Goal: Transaction & Acquisition: Purchase product/service

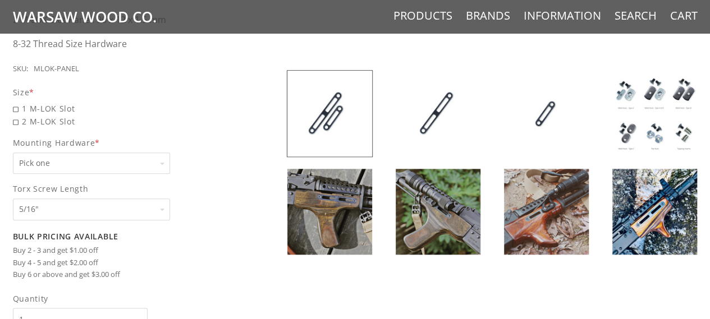
scroll to position [522, 0]
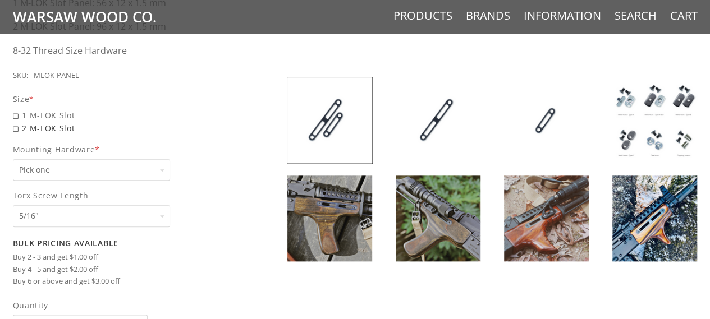
click at [17, 126] on span "2 M-LOK Slot" at bounding box center [120, 128] width 215 height 13
click at [17, 122] on input "2 M-LOK Slot" at bounding box center [91, 122] width 157 height 1
radio input "true"
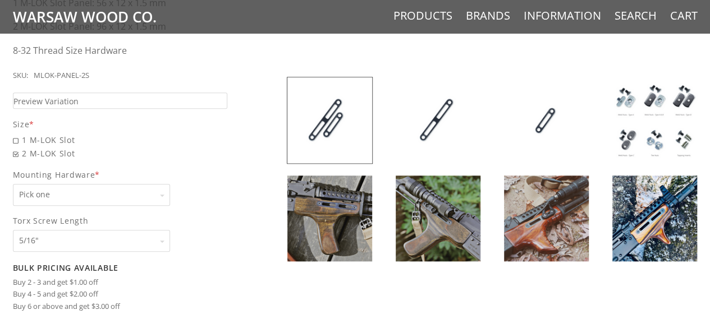
click at [102, 171] on span "Mounting Hardware *" at bounding box center [120, 174] width 215 height 13
click at [102, 184] on select "Pick one None Weld Nuts - Type A & Torx Screws +$1 Weld Nuts - Type A + B & Tor…" at bounding box center [91, 195] width 157 height 22
click at [101, 196] on select "Pick one None Weld Nuts - Type A & Torx Screws +$1 Weld Nuts - Type A + B & Tor…" at bounding box center [91, 195] width 157 height 22
click at [218, 196] on span "Pick one Pick one None Weld Nuts - Type A & Torx Screws +$1 Weld Nuts - Type A …" at bounding box center [120, 195] width 215 height 22
click at [170, 196] on select "Pick one None Weld Nuts - Type A & Torx Screws +$1 Weld Nuts - Type A + B & Tor…" at bounding box center [91, 195] width 157 height 22
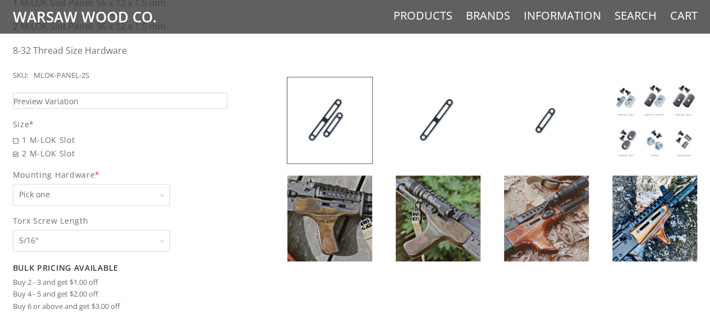
click at [139, 237] on select "Pick one 5/16" 3/8" 1/2" 5/8" None" at bounding box center [91, 241] width 157 height 22
select select "1070"
click at [13, 230] on select "Pick one 5/16" 3/8" 1/2" 5/8" None" at bounding box center [91, 241] width 157 height 22
click at [220, 182] on label "Mounting Hardware * Pick one Pick one None Weld Nuts - Type A & Torx Screws +$1…" at bounding box center [120, 187] width 215 height 38
click at [170, 184] on select "Pick one None Weld Nuts - Type A & Torx Screws +$1 Weld Nuts - Type A + B & Tor…" at bounding box center [91, 195] width 157 height 22
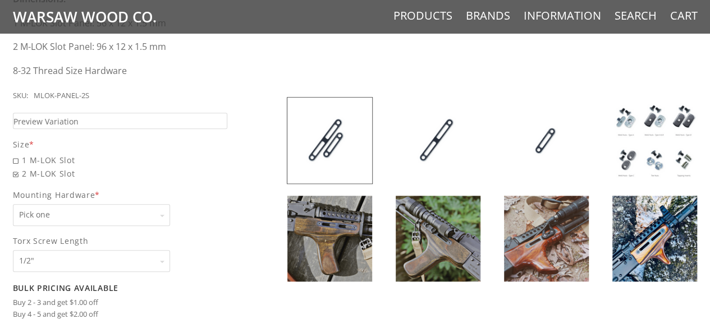
scroll to position [490, 0]
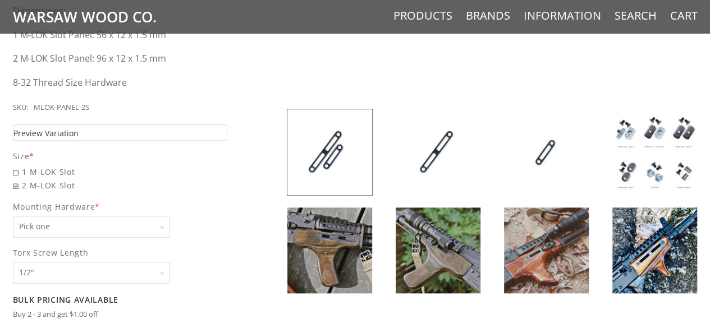
click at [187, 133] on link "Preview Variation" at bounding box center [120, 133] width 215 height 16
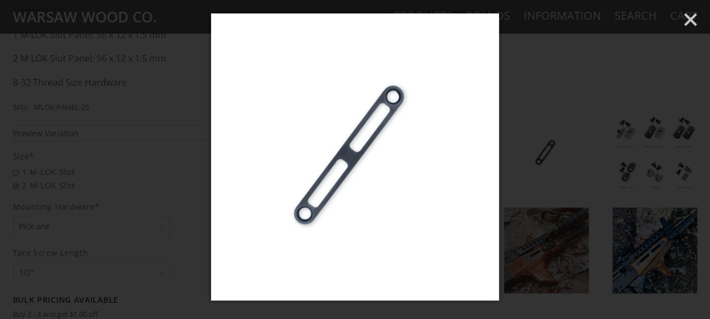
click at [566, 89] on div at bounding box center [355, 159] width 710 height 319
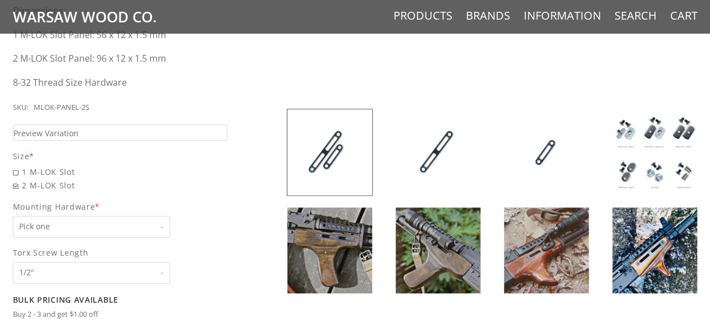
click at [534, 162] on img at bounding box center [546, 152] width 85 height 86
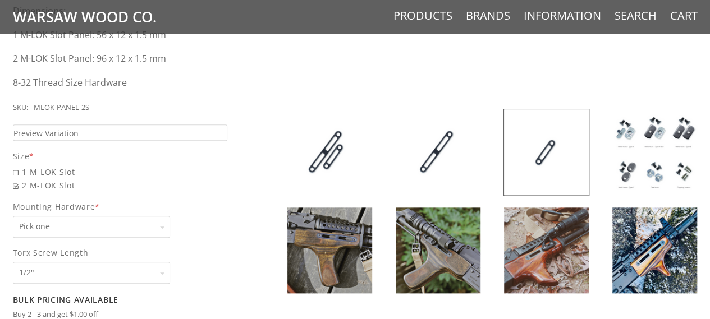
click at [365, 154] on img at bounding box center [329, 152] width 85 height 86
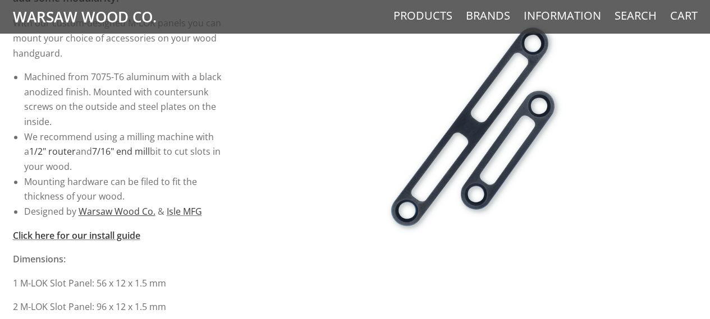
scroll to position [0, 0]
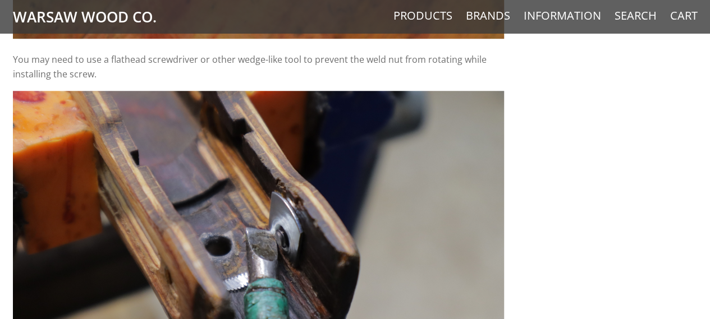
scroll to position [6830, 0]
